Goal: Task Accomplishment & Management: Manage account settings

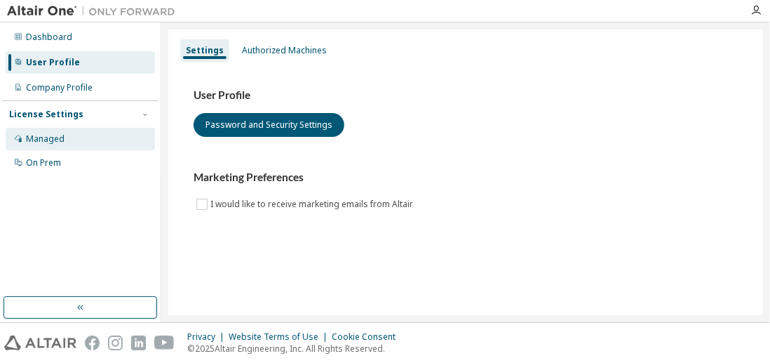
click at [128, 132] on div "Managed" at bounding box center [80, 139] width 149 height 22
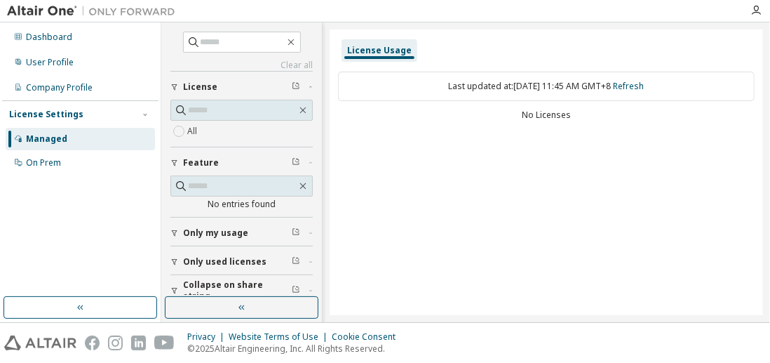
scroll to position [11, 0]
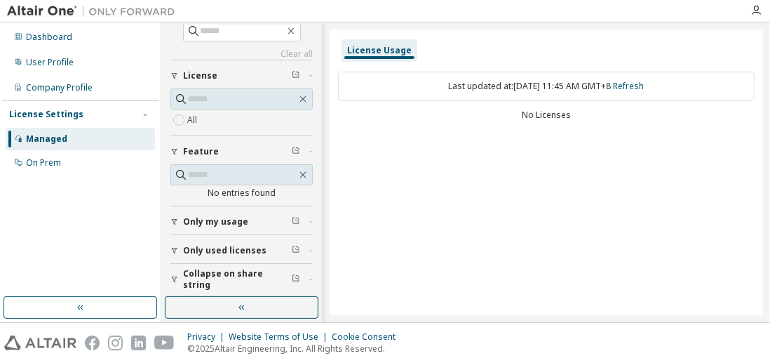
click at [238, 210] on button "Only my usage" at bounding box center [241, 221] width 142 height 31
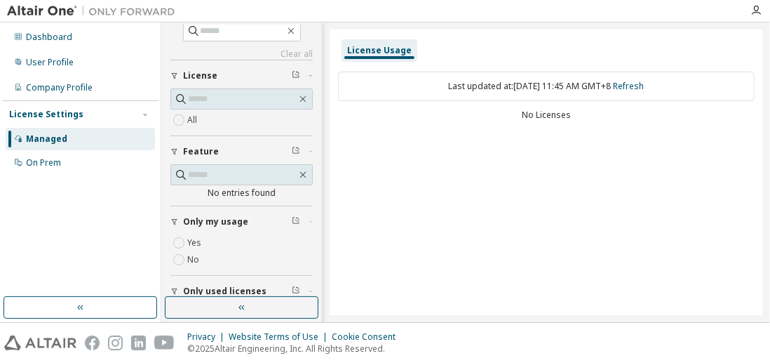
click at [193, 234] on label "Yes" at bounding box center [195, 242] width 17 height 17
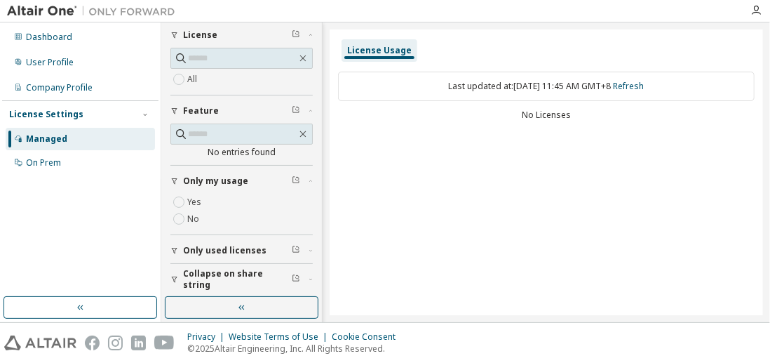
click at [205, 245] on span "Only used licenses" at bounding box center [224, 250] width 83 height 11
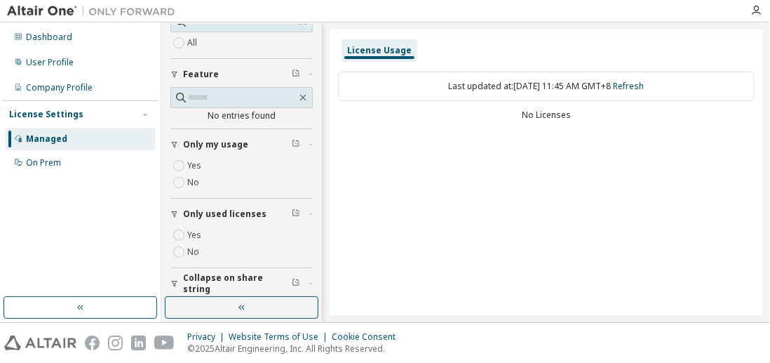
scroll to position [93, 0]
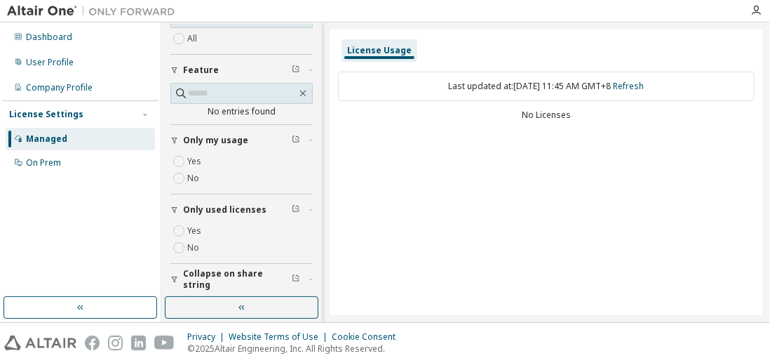
click at [205, 267] on button "Collapse on share string" at bounding box center [241, 279] width 142 height 31
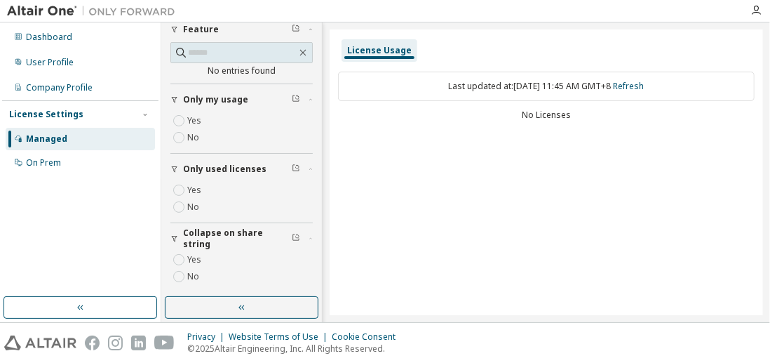
scroll to position [0, 0]
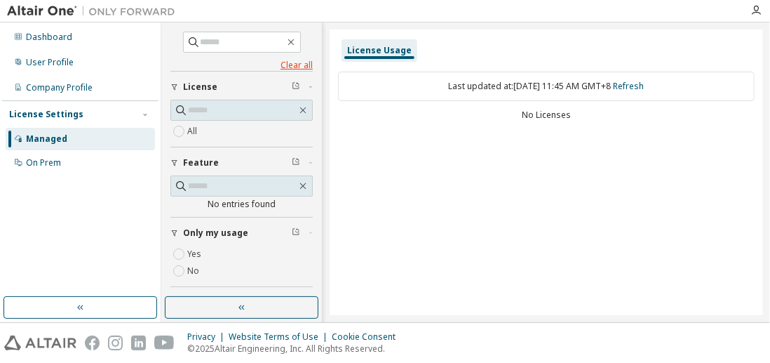
click at [291, 62] on link "Clear all" at bounding box center [241, 65] width 142 height 11
click at [69, 11] on img at bounding box center [94, 11] width 175 height 14
click at [108, 93] on div "Company Profile" at bounding box center [80, 87] width 149 height 22
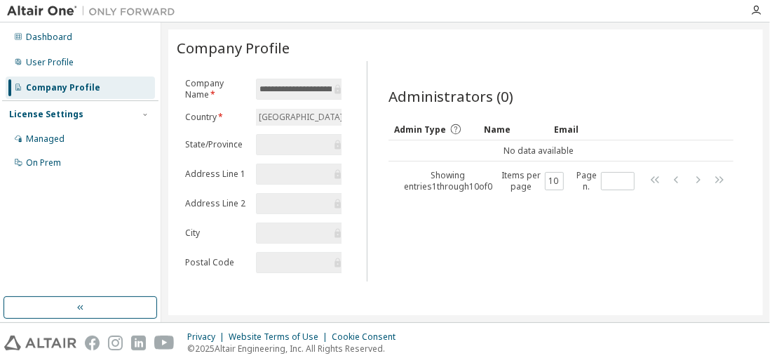
click at [312, 83] on input "**********" at bounding box center [295, 89] width 72 height 14
